Goal: Task Accomplishment & Management: Manage account settings

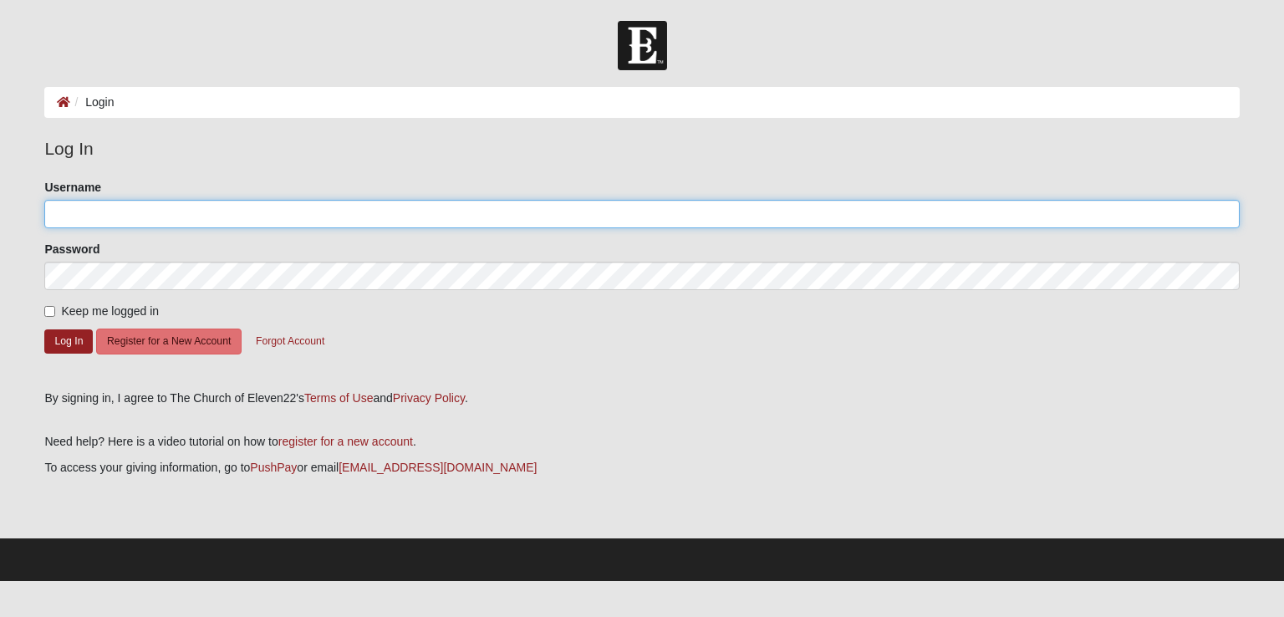
click at [85, 210] on input "Username" at bounding box center [641, 214] width 1195 height 28
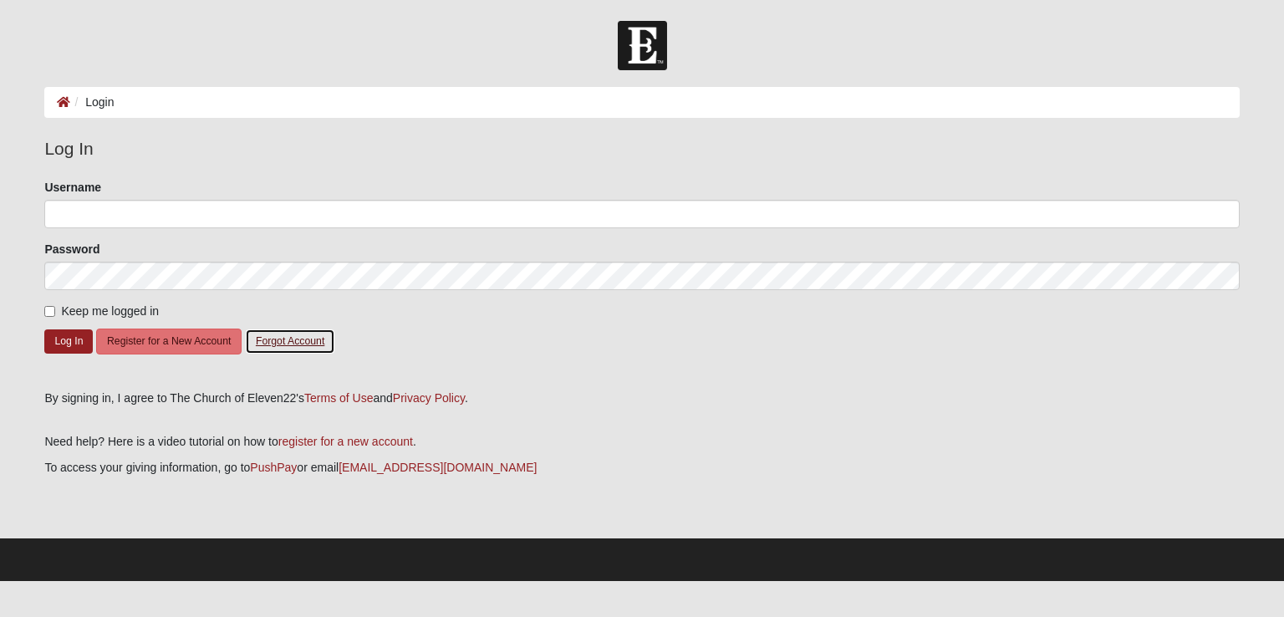
click at [300, 340] on button "Forgot Account" at bounding box center [290, 342] width 90 height 26
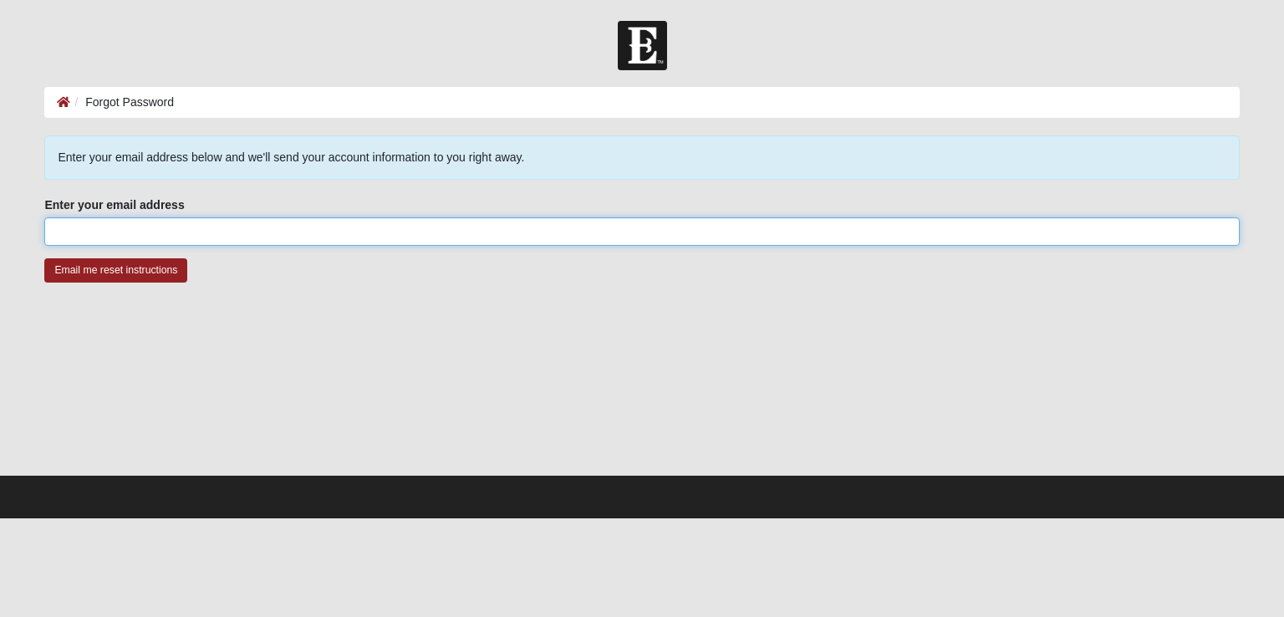
click at [220, 223] on input "Enter your email address" at bounding box center [641, 231] width 1195 height 28
type input "[EMAIL_ADDRESS][DOMAIN_NAME]"
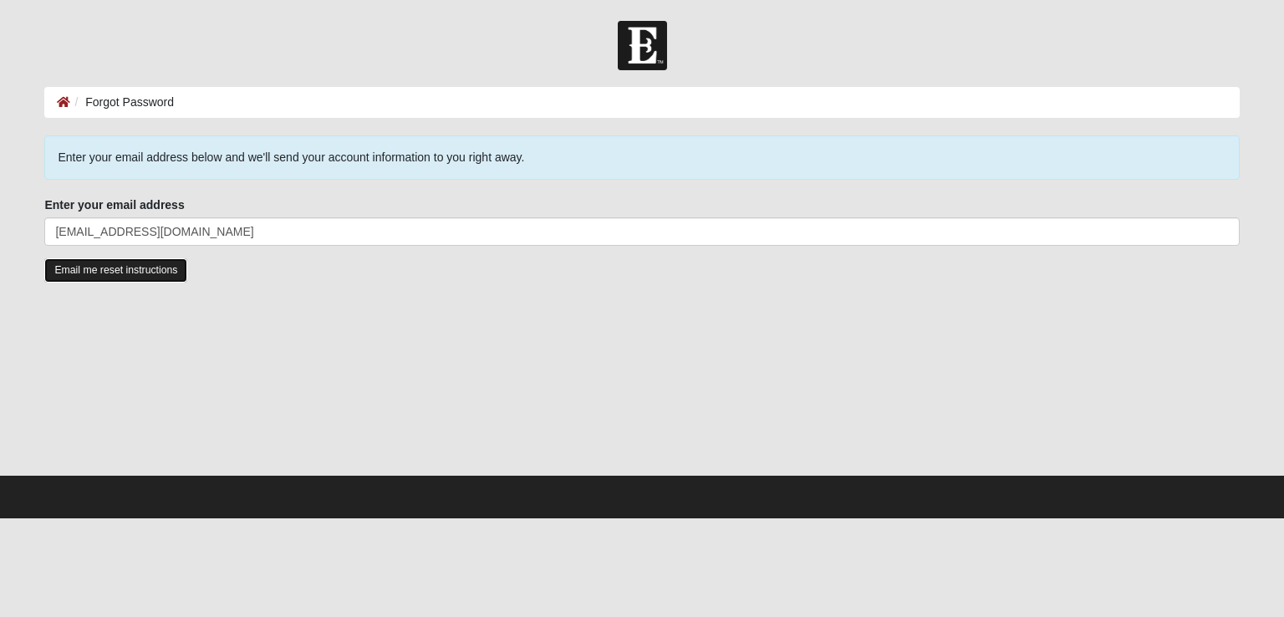
click at [144, 264] on input "Email me reset instructions" at bounding box center [115, 270] width 143 height 24
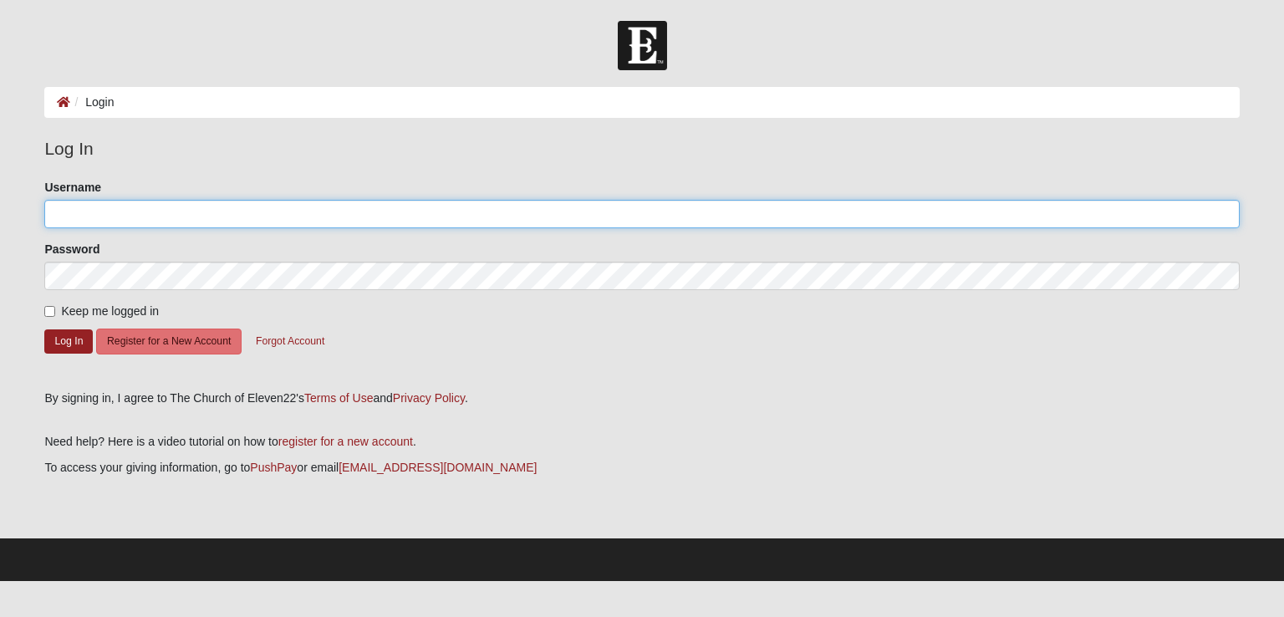
click at [137, 215] on input "Username" at bounding box center [641, 214] width 1195 height 28
paste input "mogerjaw"
type input "mogerjaw"
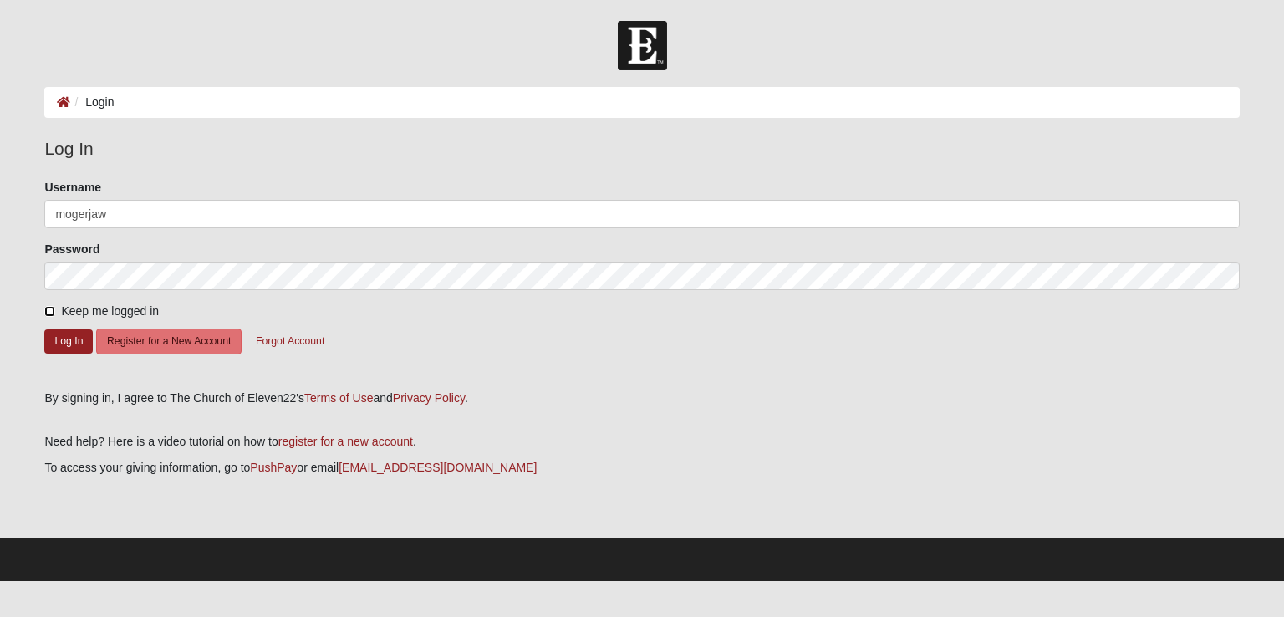
click at [52, 314] on input "Keep me logged in" at bounding box center [49, 311] width 11 height 11
checkbox input "true"
click at [59, 334] on button "Log In" at bounding box center [68, 341] width 48 height 24
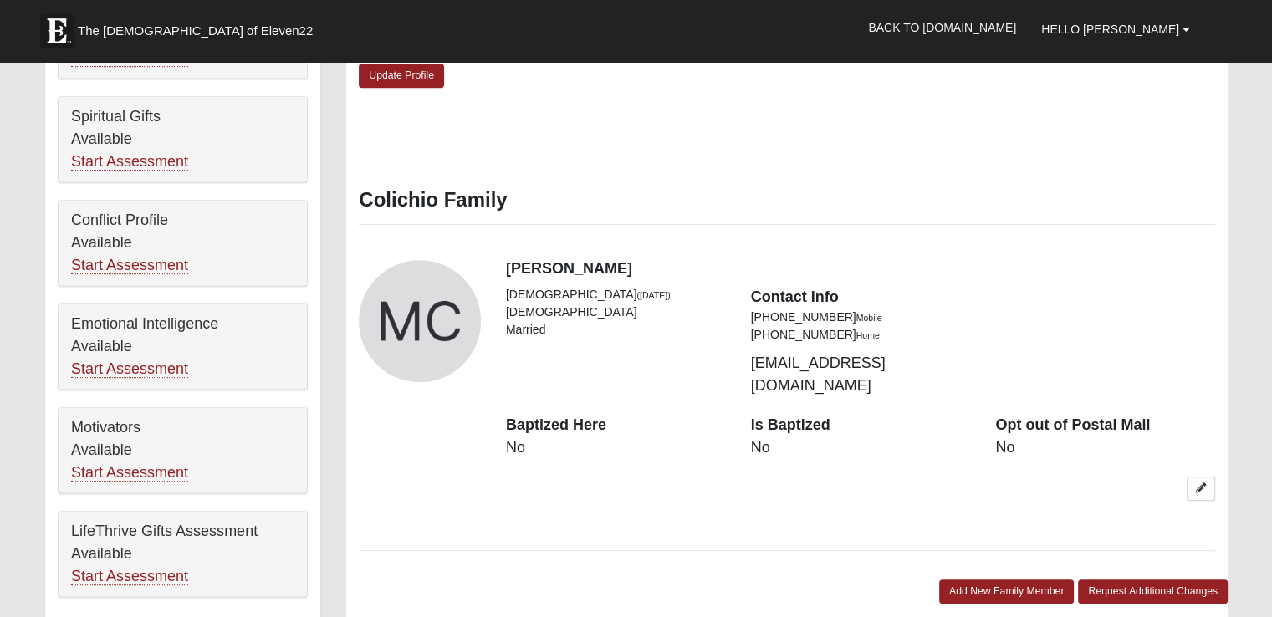
scroll to position [729, 0]
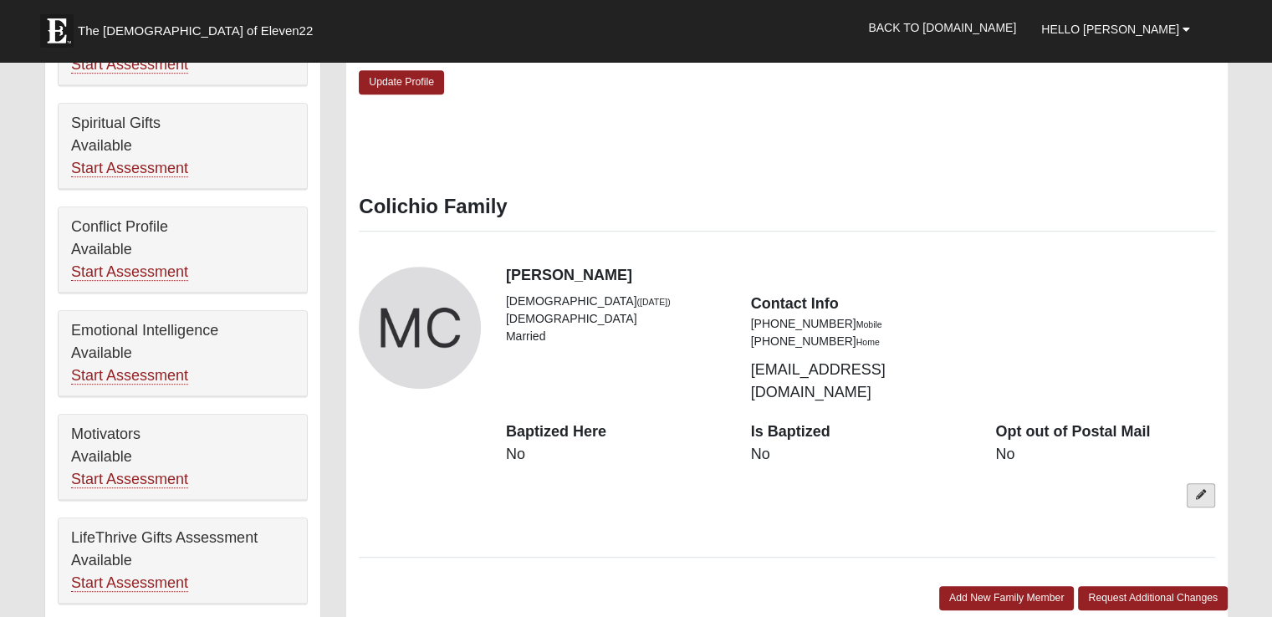
click at [1203, 490] on icon at bounding box center [1201, 495] width 10 height 10
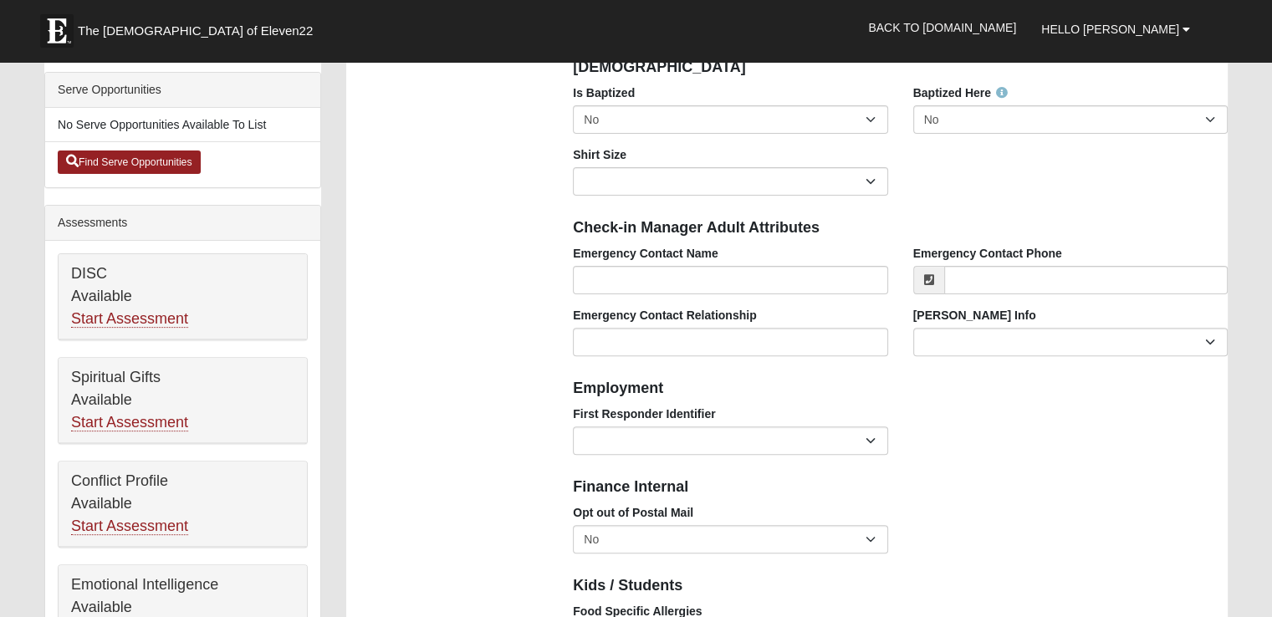
scroll to position [0, 0]
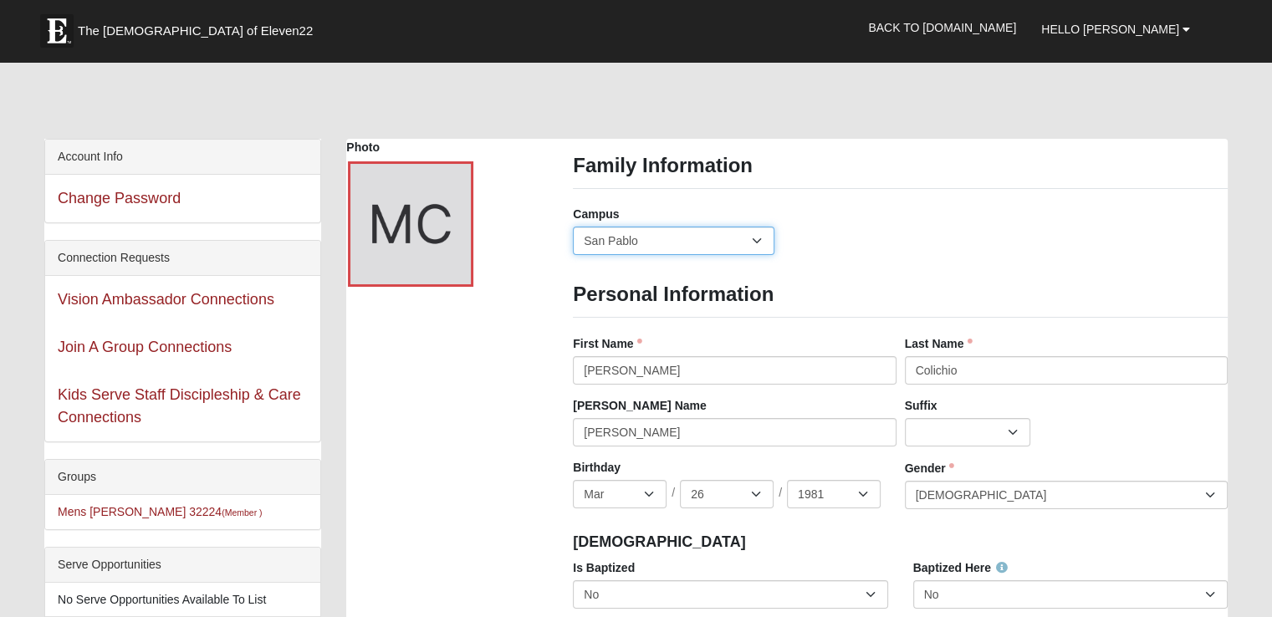
click at [754, 241] on select "Arlington Baymeadows Eleven22 Online Fleming Island Jesup Mandarin North Jax Or…" at bounding box center [674, 241] width 202 height 28
click at [853, 242] on div "Campus Arlington Baymeadows Eleven22 Online Fleming Island Jesup Mandarin North…" at bounding box center [900, 237] width 680 height 62
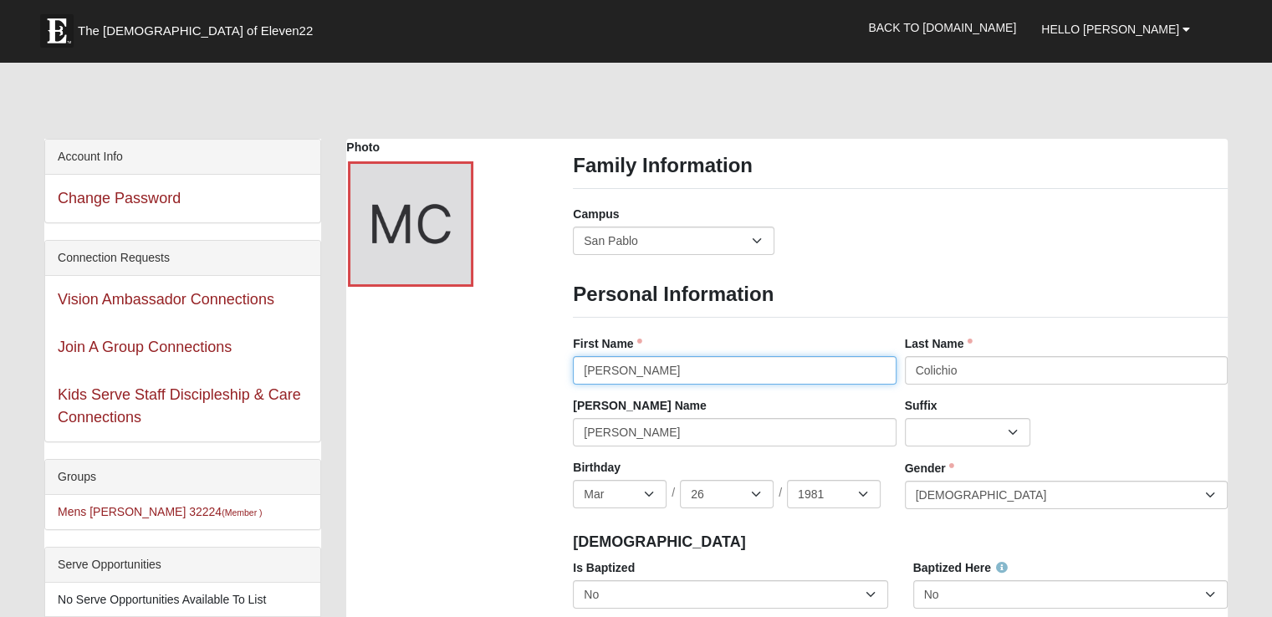
drag, startPoint x: 633, startPoint y: 368, endPoint x: 521, endPoint y: 375, distance: 112.3
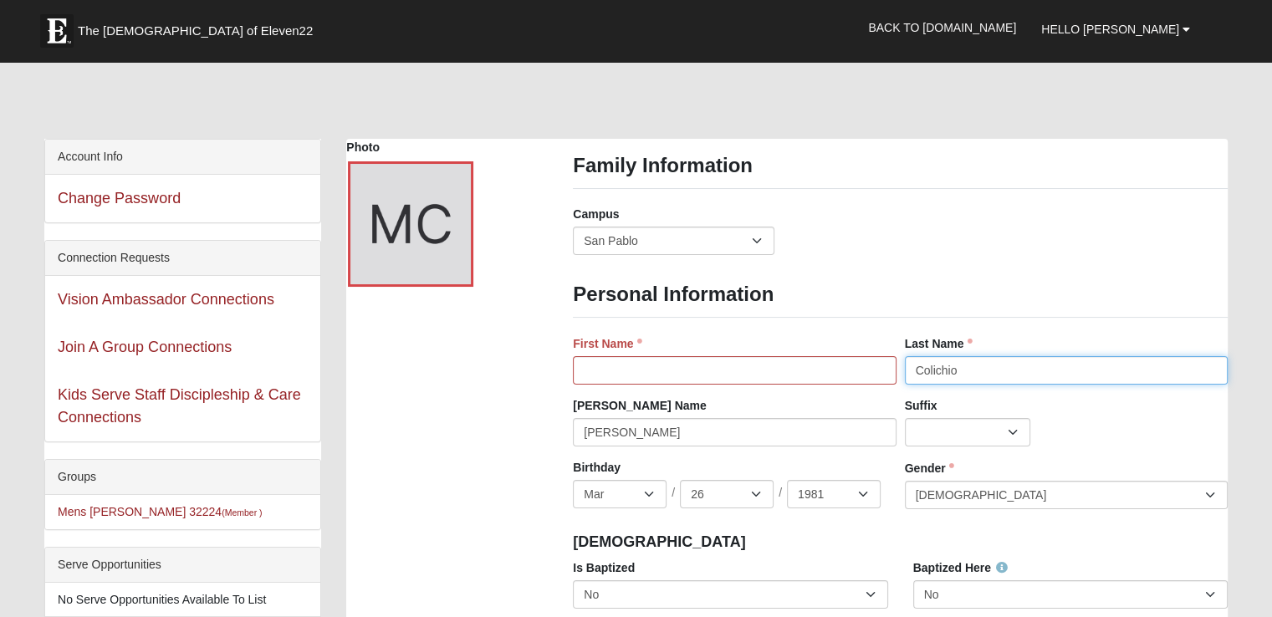
drag, startPoint x: 976, startPoint y: 378, endPoint x: 888, endPoint y: 369, distance: 88.3
click at [888, 369] on div "First Name Last Name Colichio Last Name is required." at bounding box center [900, 366] width 663 height 62
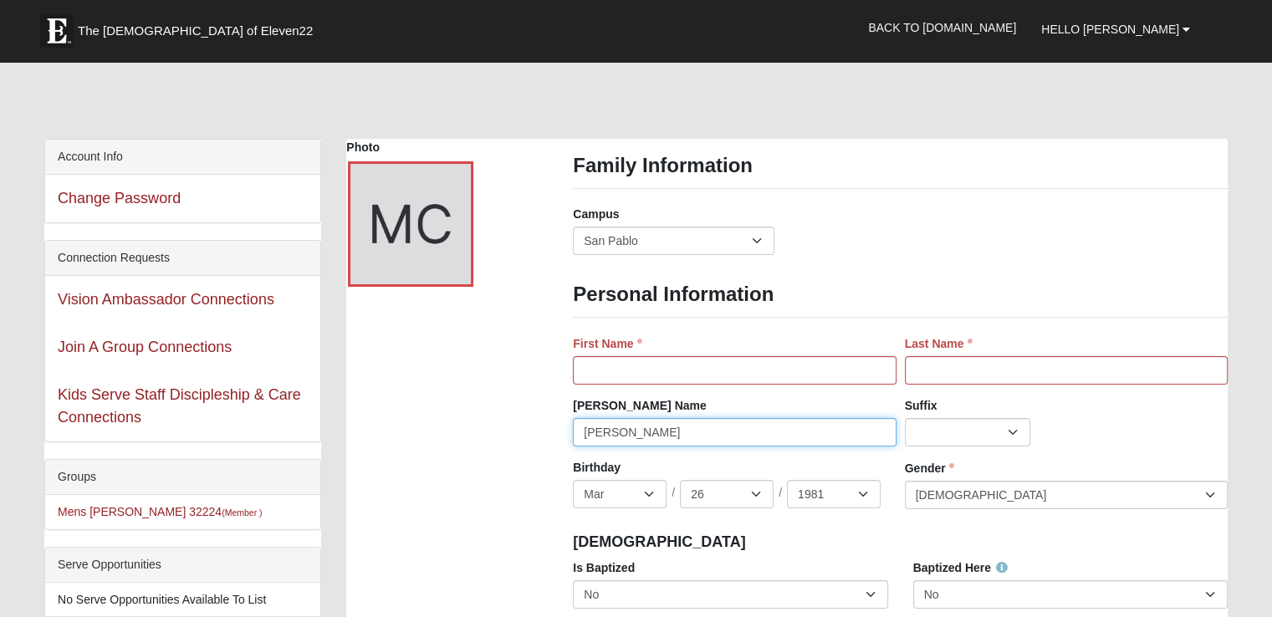
drag, startPoint x: 646, startPoint y: 436, endPoint x: 532, endPoint y: 439, distance: 114.6
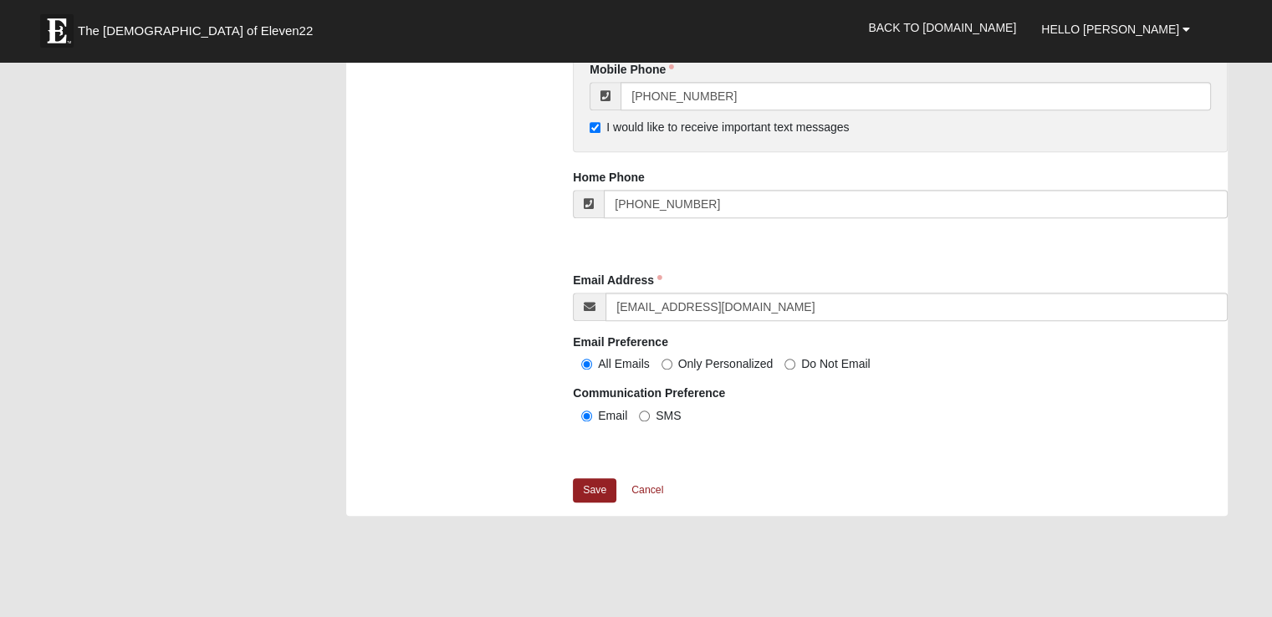
scroll to position [1599, 0]
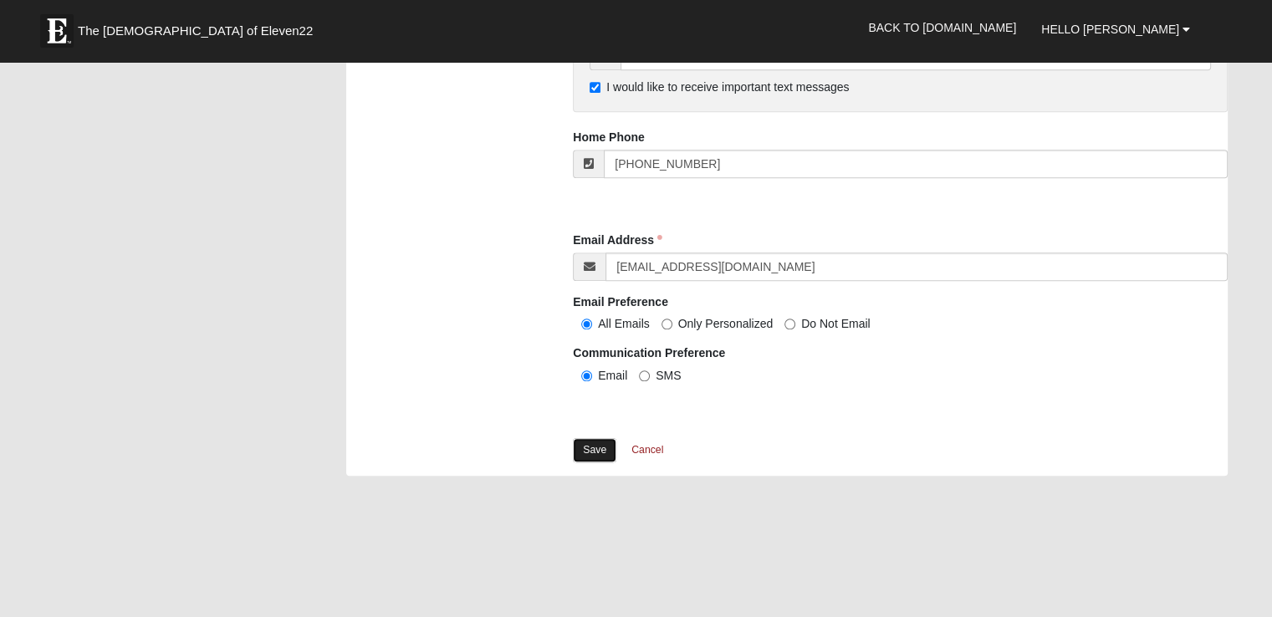
click at [596, 452] on link "Save" at bounding box center [594, 450] width 43 height 24
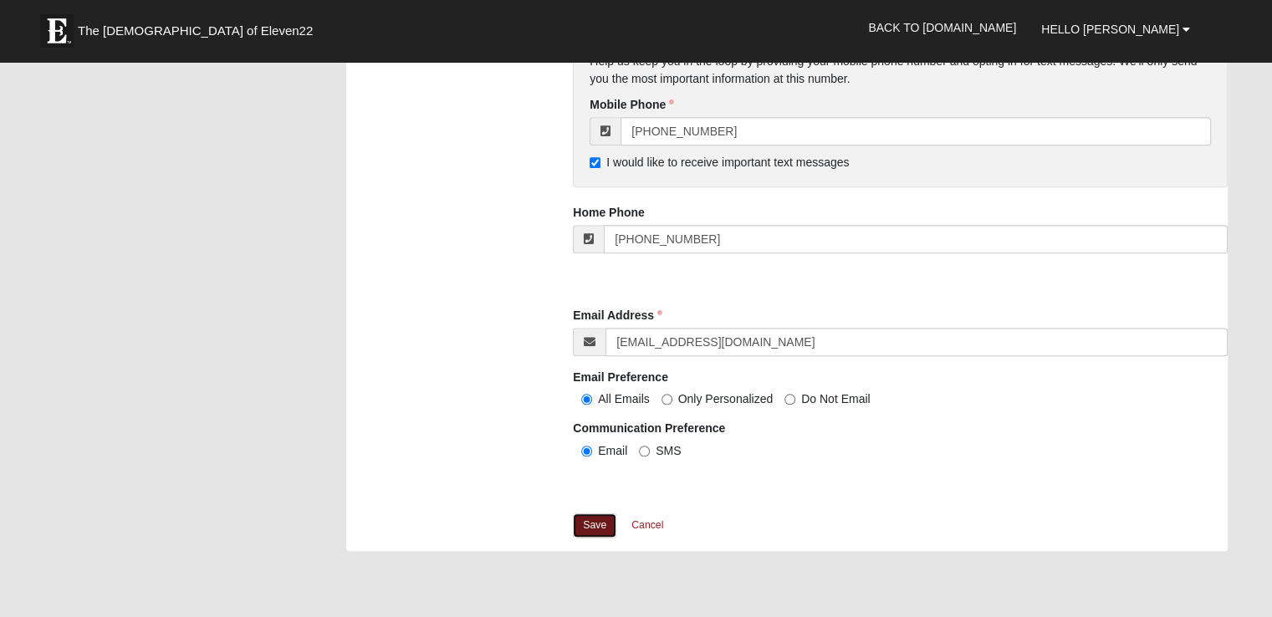
scroll to position [1614, 0]
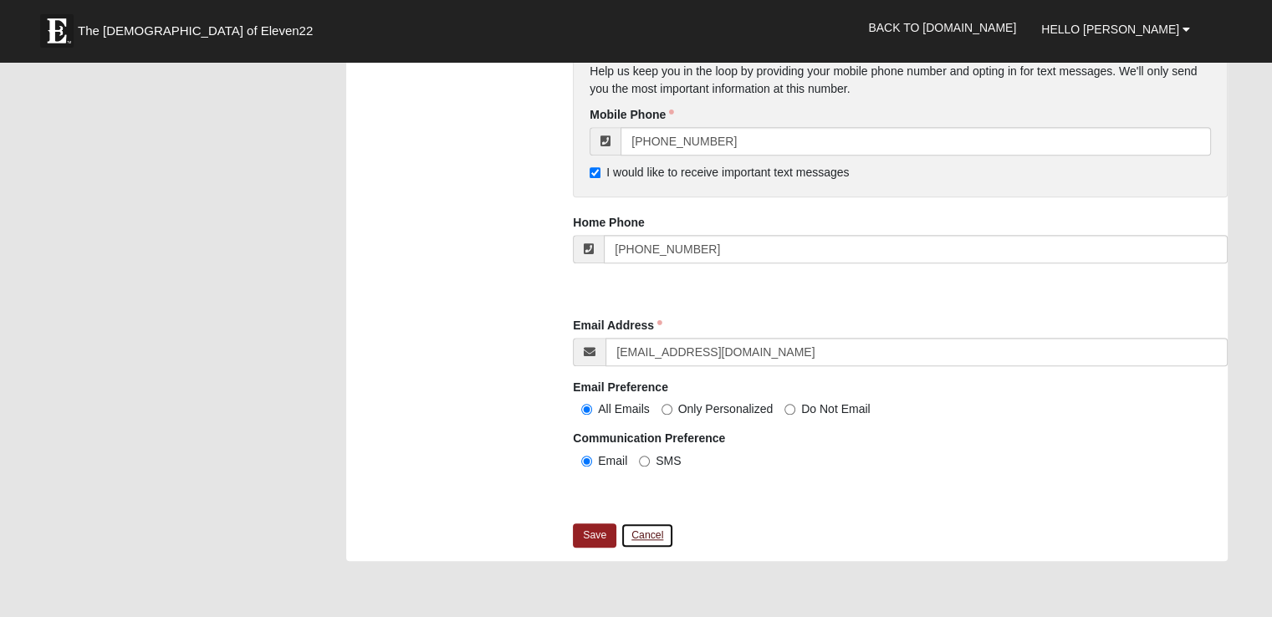
click at [657, 533] on link "Cancel" at bounding box center [647, 536] width 54 height 26
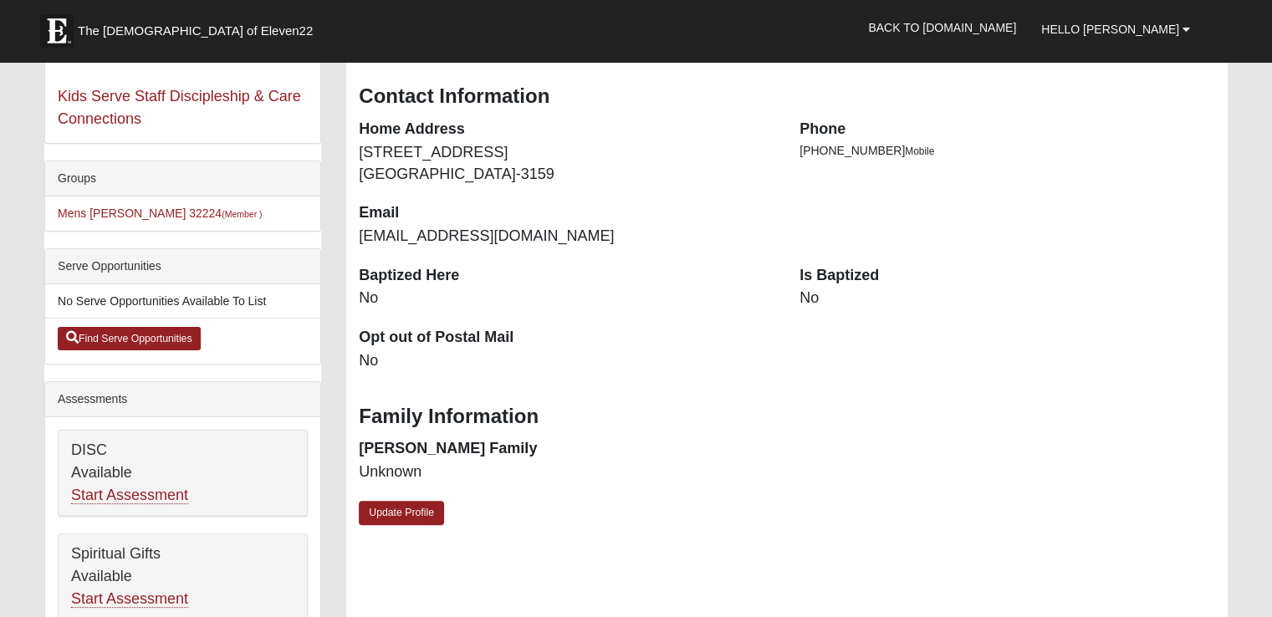
scroll to position [306, 0]
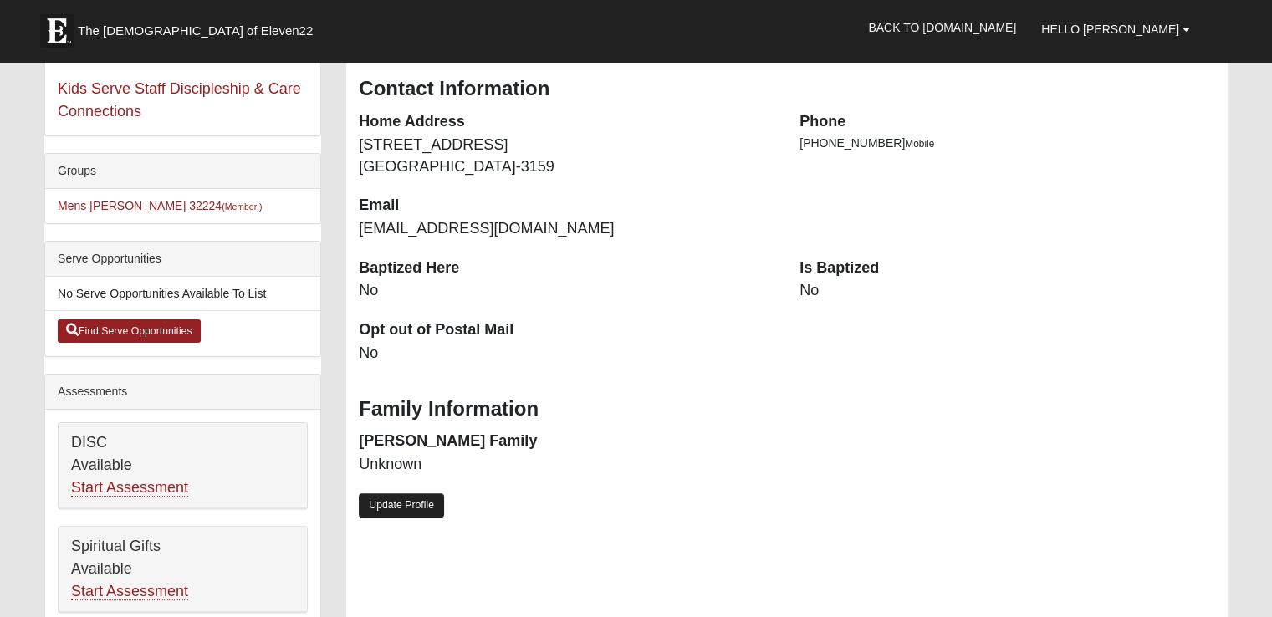
click at [406, 499] on link "Update Profile" at bounding box center [401, 505] width 85 height 24
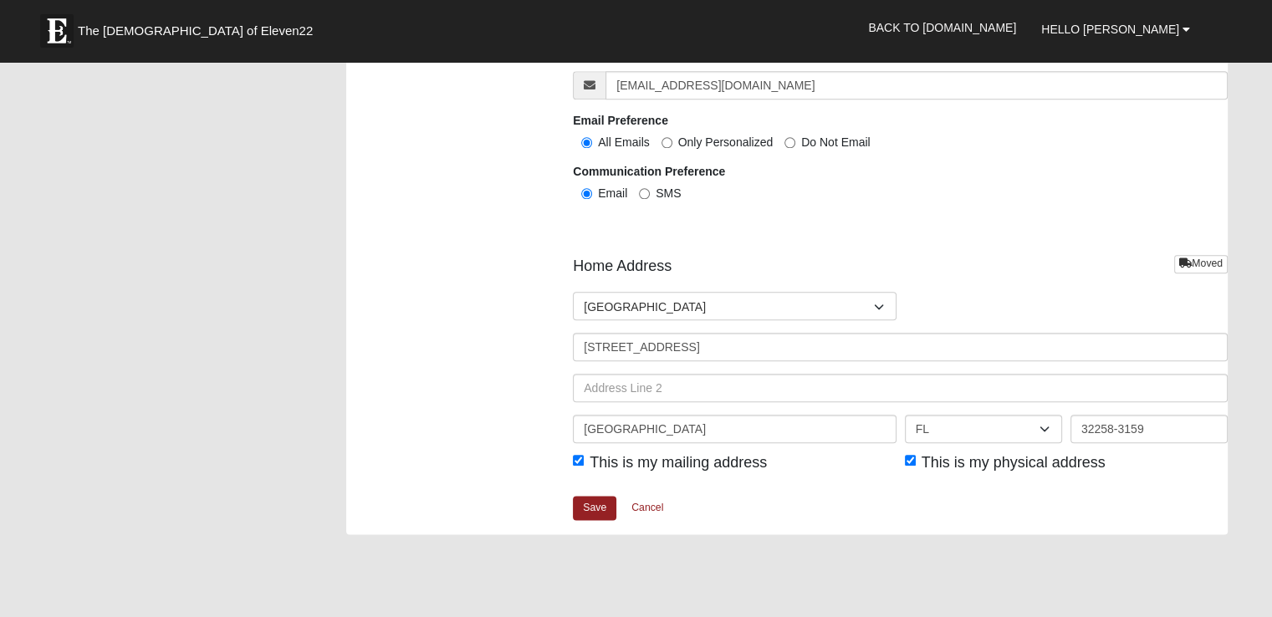
scroll to position [1913, 0]
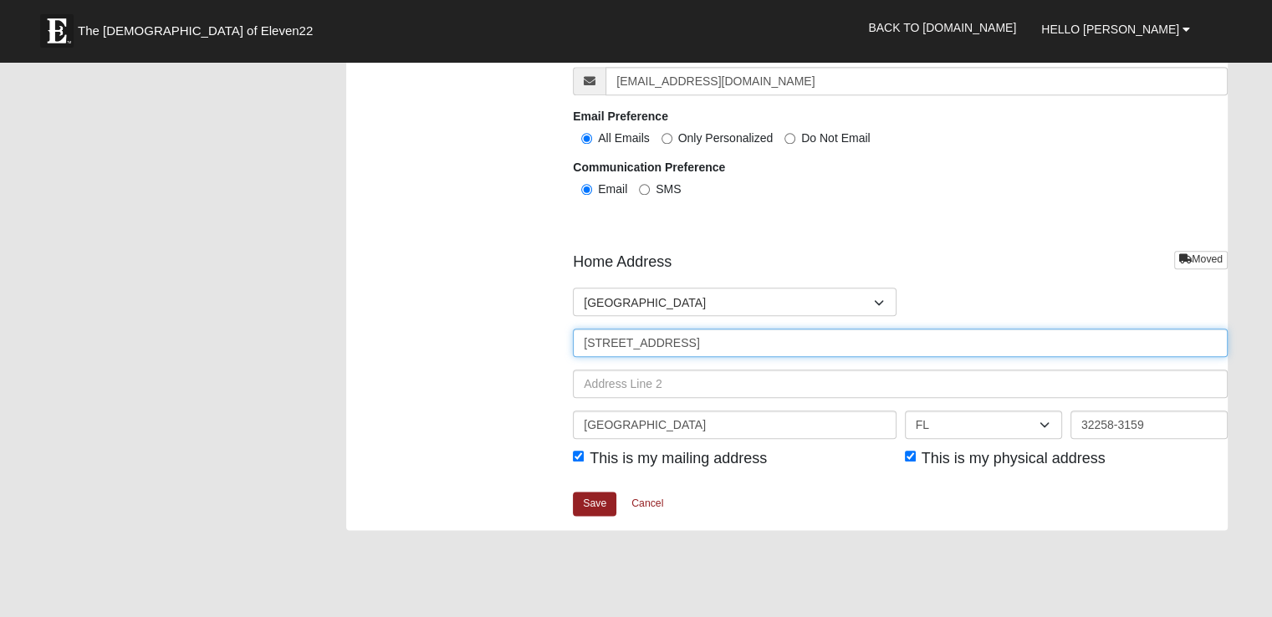
drag, startPoint x: 746, startPoint y: 342, endPoint x: 512, endPoint y: 342, distance: 234.1
type input "14629 Serenoa Dr"
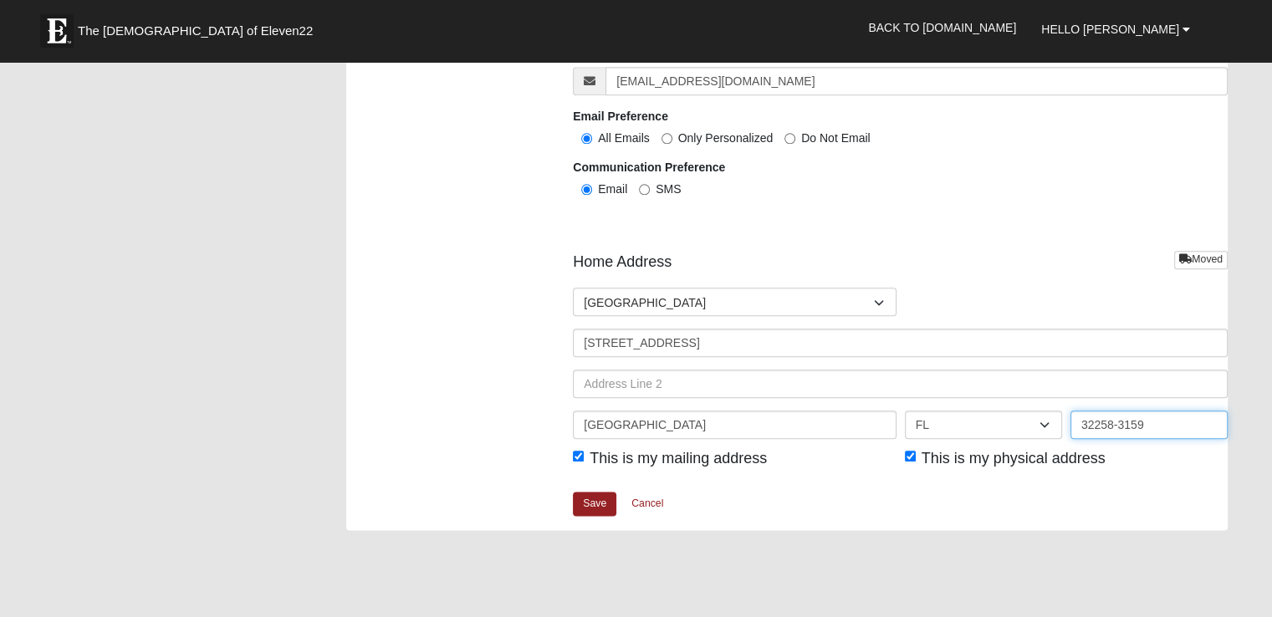
click at [1172, 431] on input "32258-3159" at bounding box center [1148, 425] width 157 height 28
type input "32258"
click at [806, 477] on div "Home Address Moved Countries United States ------------------------ Afghanistan…" at bounding box center [900, 371] width 655 height 240
click at [594, 498] on link "Save" at bounding box center [594, 504] width 43 height 24
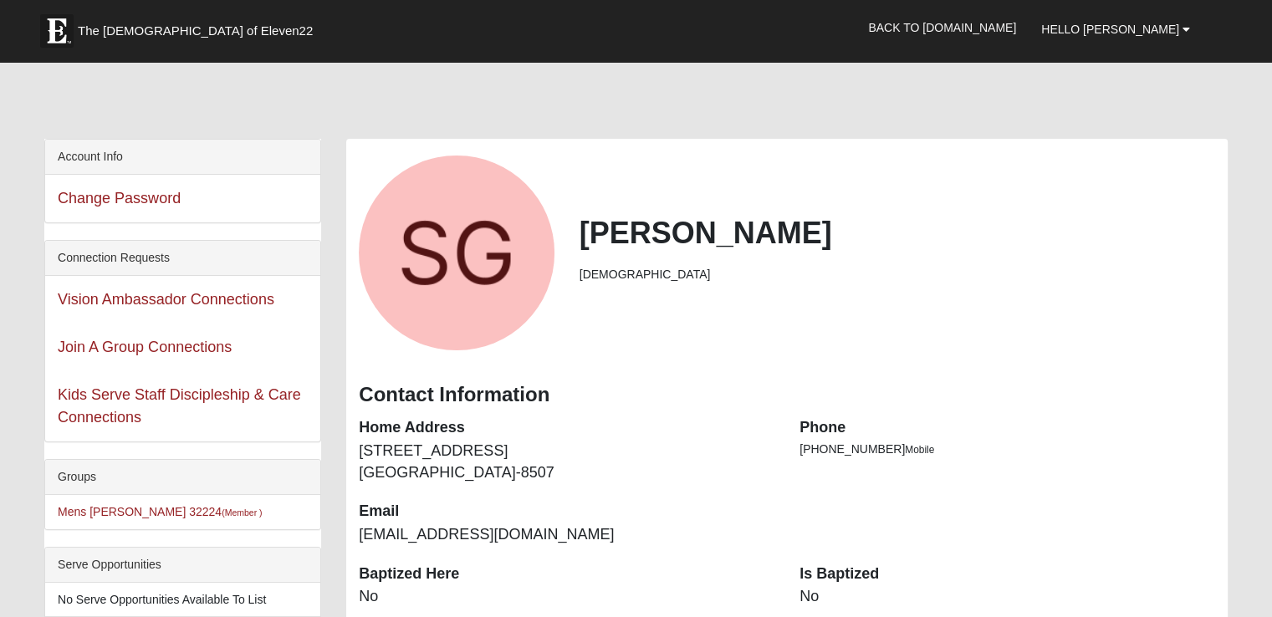
click at [528, 88] on div at bounding box center [635, 104] width 1183 height 70
click at [1156, 30] on span "Hello [PERSON_NAME]" at bounding box center [1110, 29] width 138 height 13
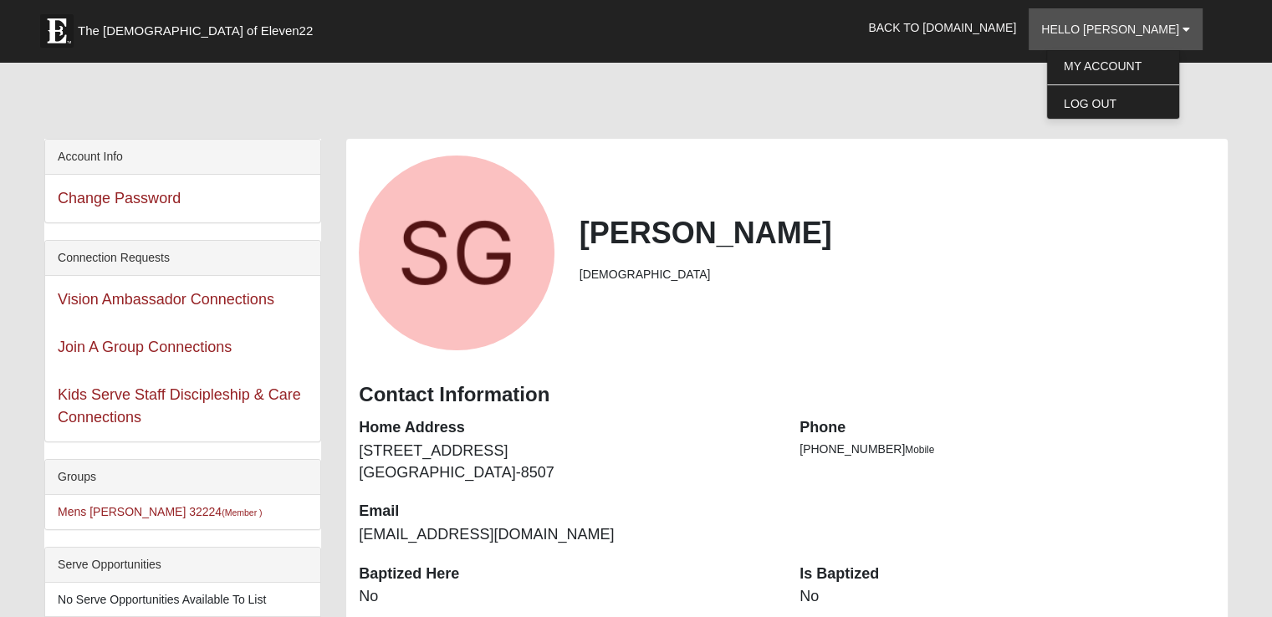
click at [996, 106] on div at bounding box center [635, 104] width 1183 height 70
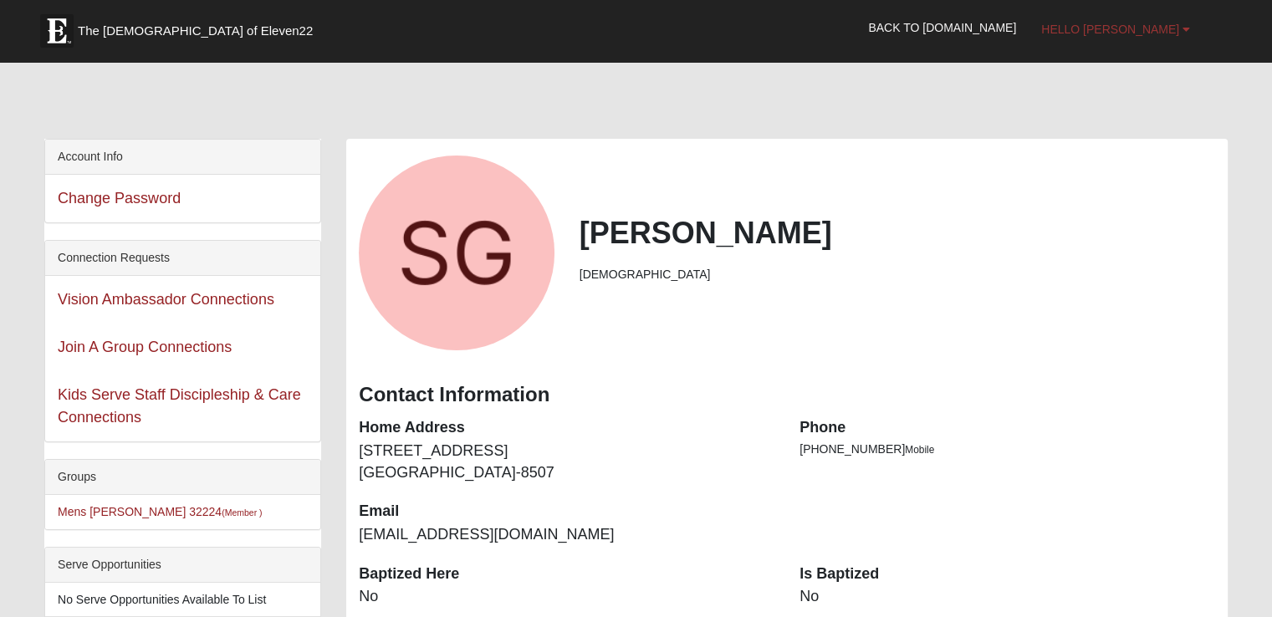
click at [1166, 26] on span "Hello Sam" at bounding box center [1110, 29] width 138 height 13
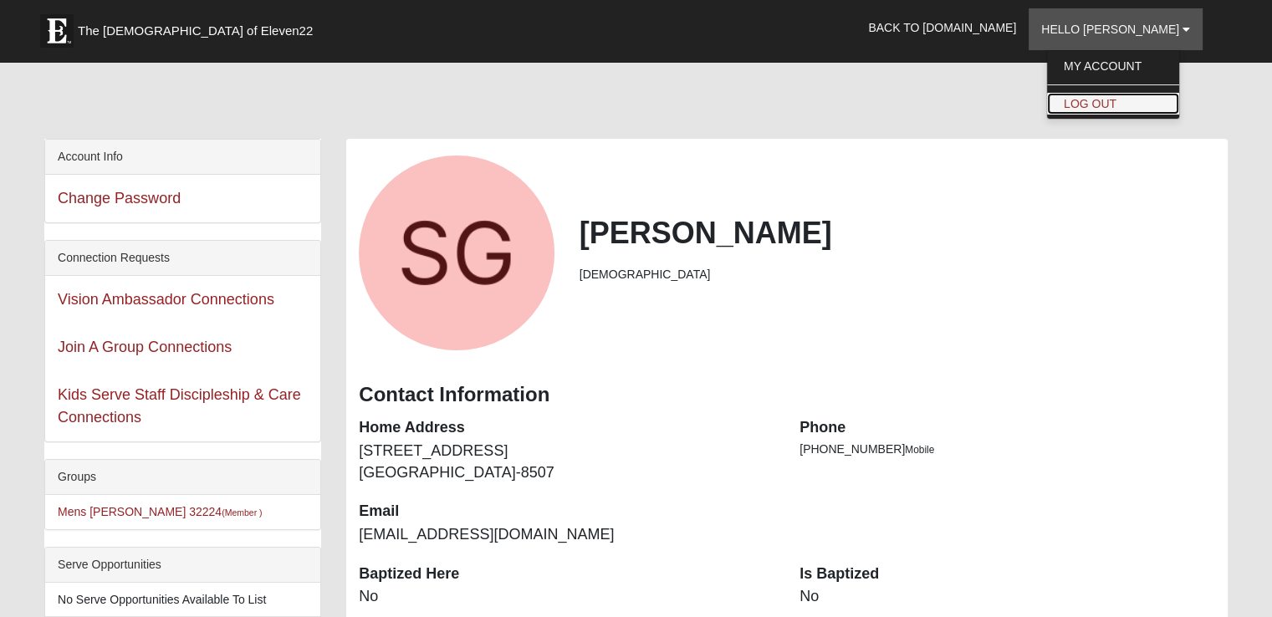
click at [1140, 101] on link "Log Out" at bounding box center [1113, 104] width 132 height 22
